Goal: Information Seeking & Learning: Learn about a topic

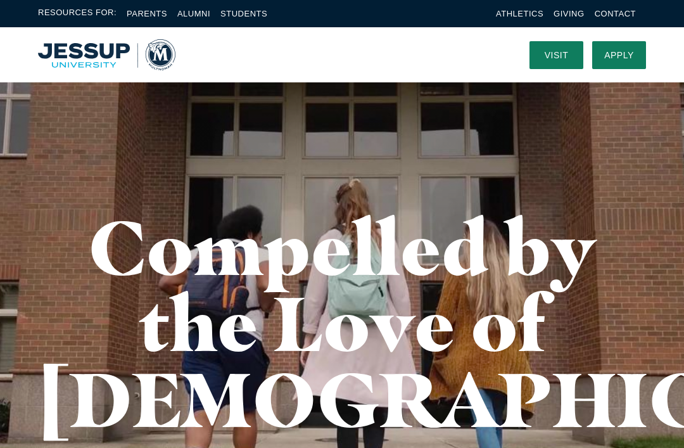
click at [139, 16] on link "Parents" at bounding box center [147, 13] width 41 height 9
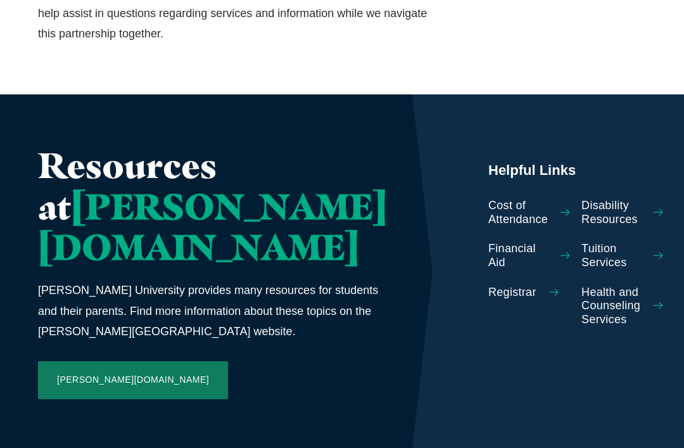
scroll to position [672, 0]
click at [593, 242] on span "Tuition Services" at bounding box center [610, 255] width 59 height 27
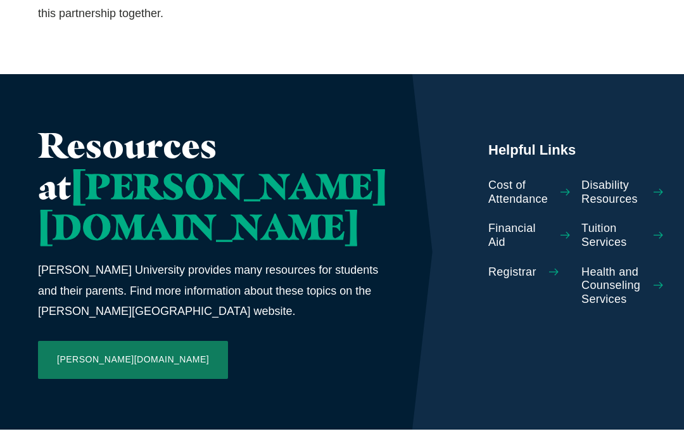
click at [488, 178] on span "Cost of Attendance" at bounding box center [517, 191] width 59 height 27
